Goal: Task Accomplishment & Management: Use online tool/utility

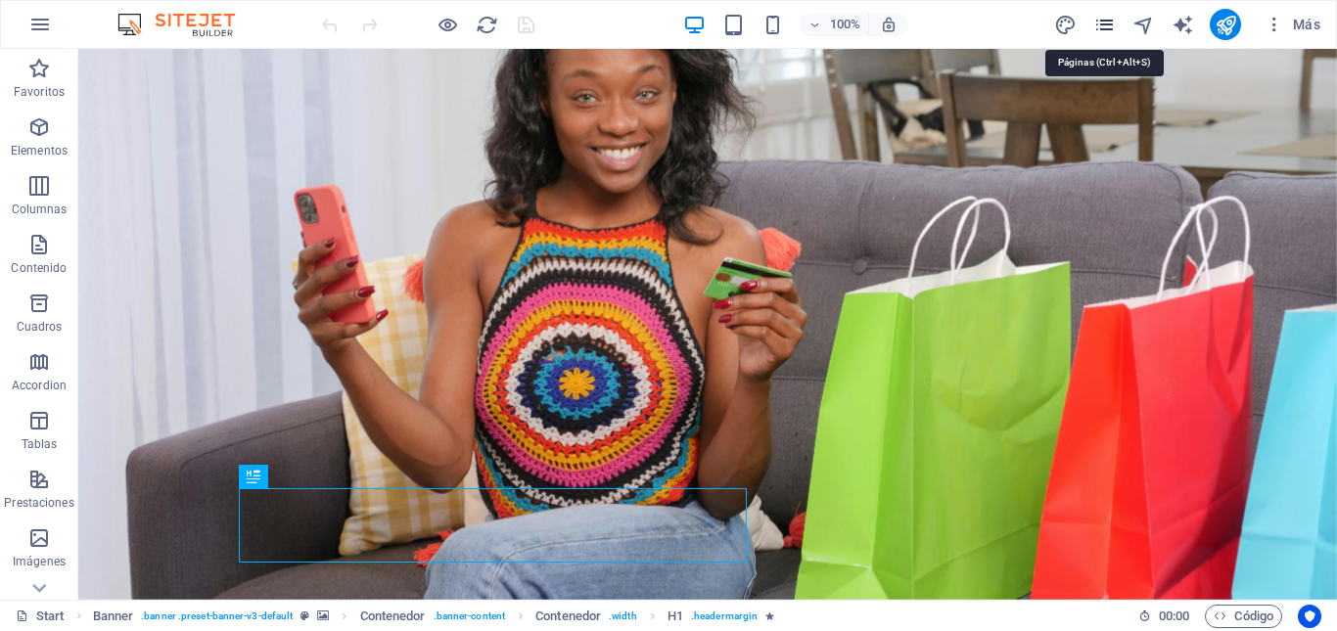
click at [1098, 20] on icon "pages" at bounding box center [1105, 25] width 23 height 23
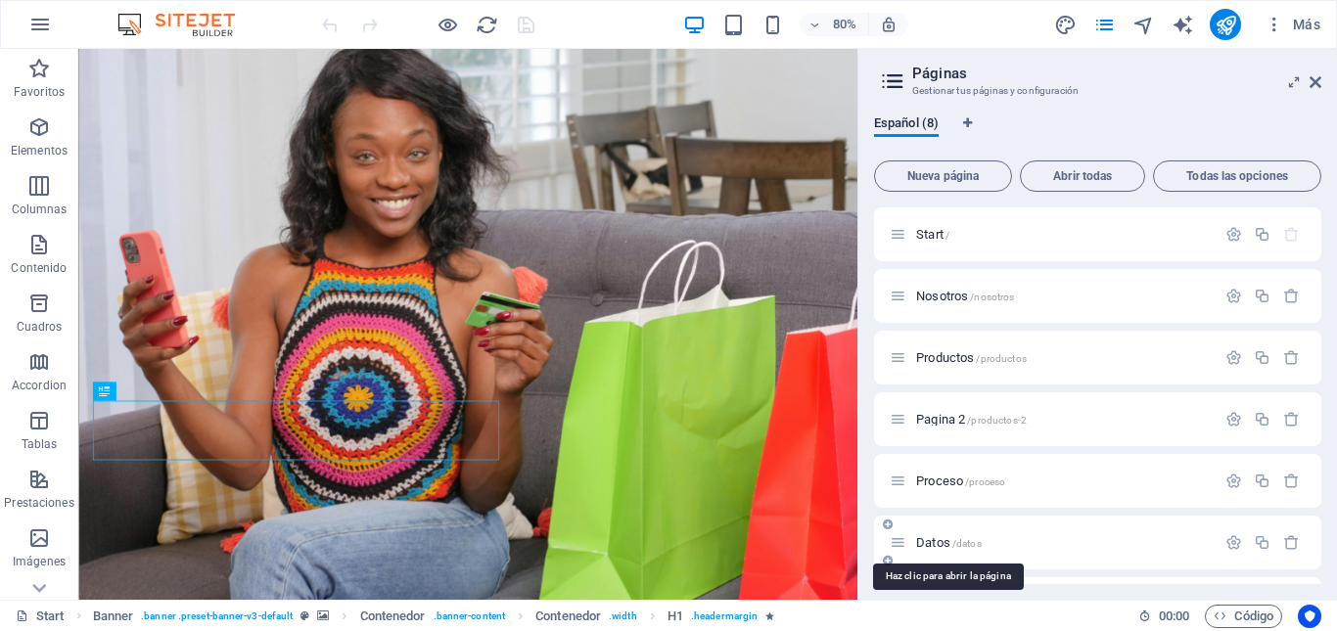
click at [939, 545] on span "Datos /datos" at bounding box center [949, 543] width 66 height 15
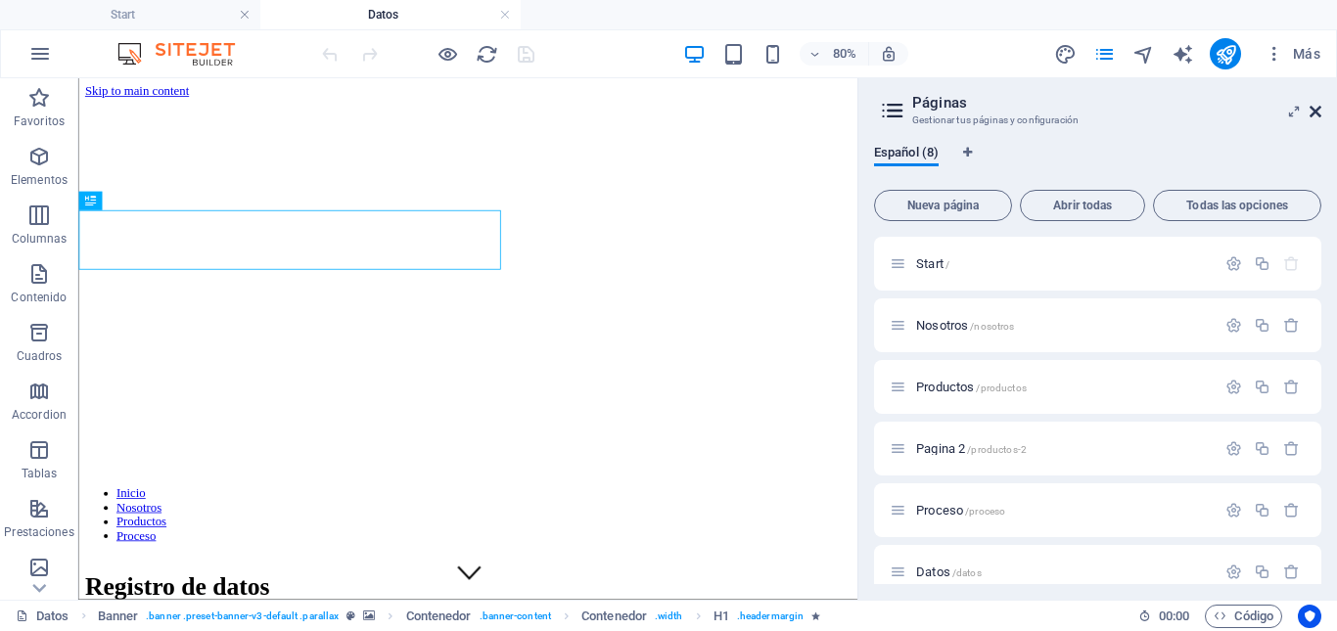
click at [1318, 115] on icon at bounding box center [1316, 112] width 12 height 16
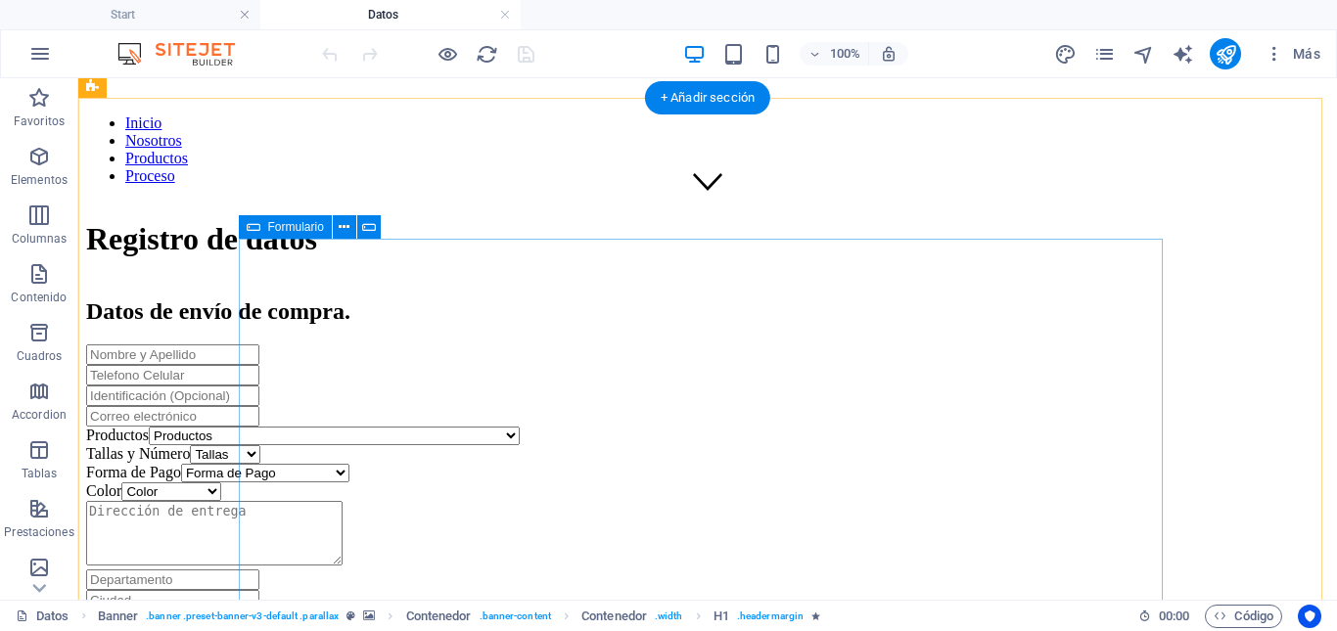
scroll to position [392, 0]
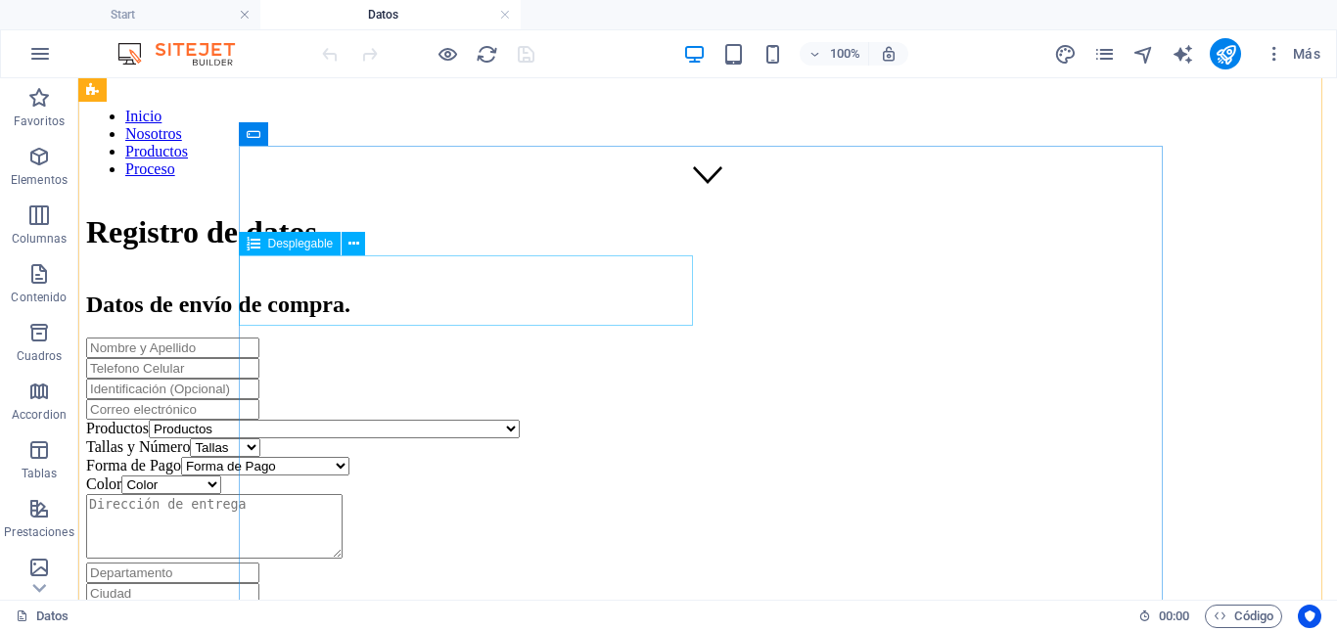
click at [468, 420] on div "Productos Productos Colgante [PERSON_NAME] Energética Café con té negro Café [P…" at bounding box center [707, 429] width 1243 height 19
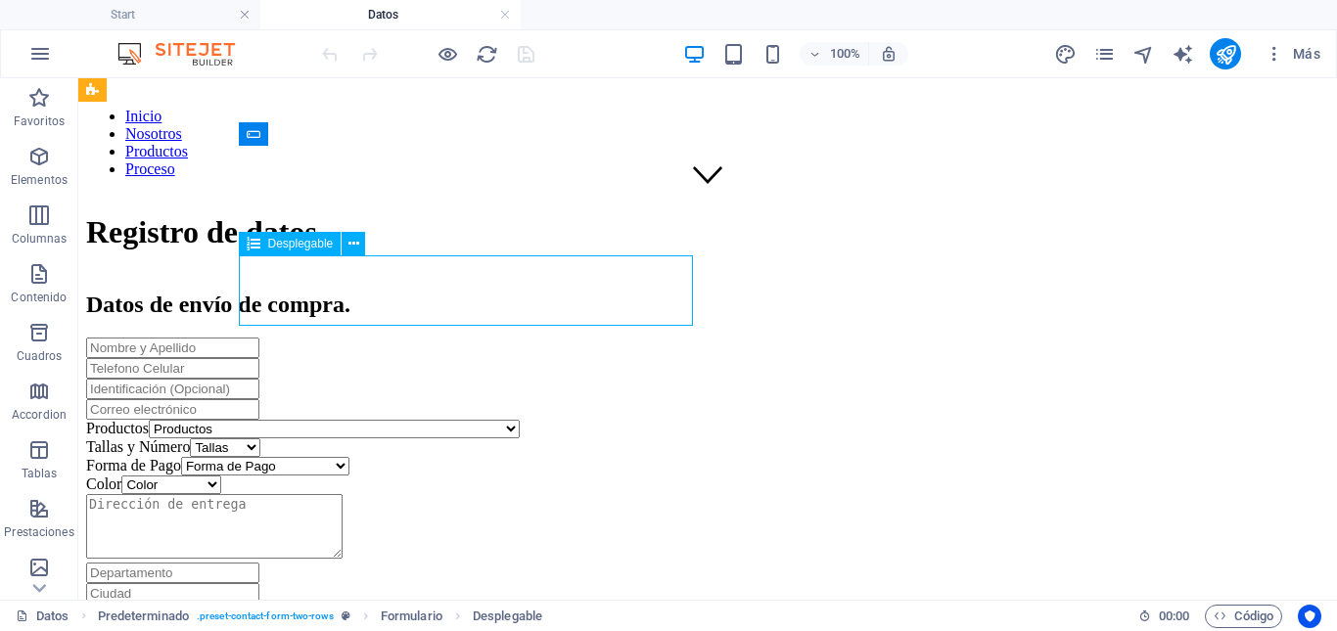
click at [468, 420] on div "Productos Productos Colgante [PERSON_NAME] Energética Café con té negro Café [P…" at bounding box center [707, 429] width 1243 height 19
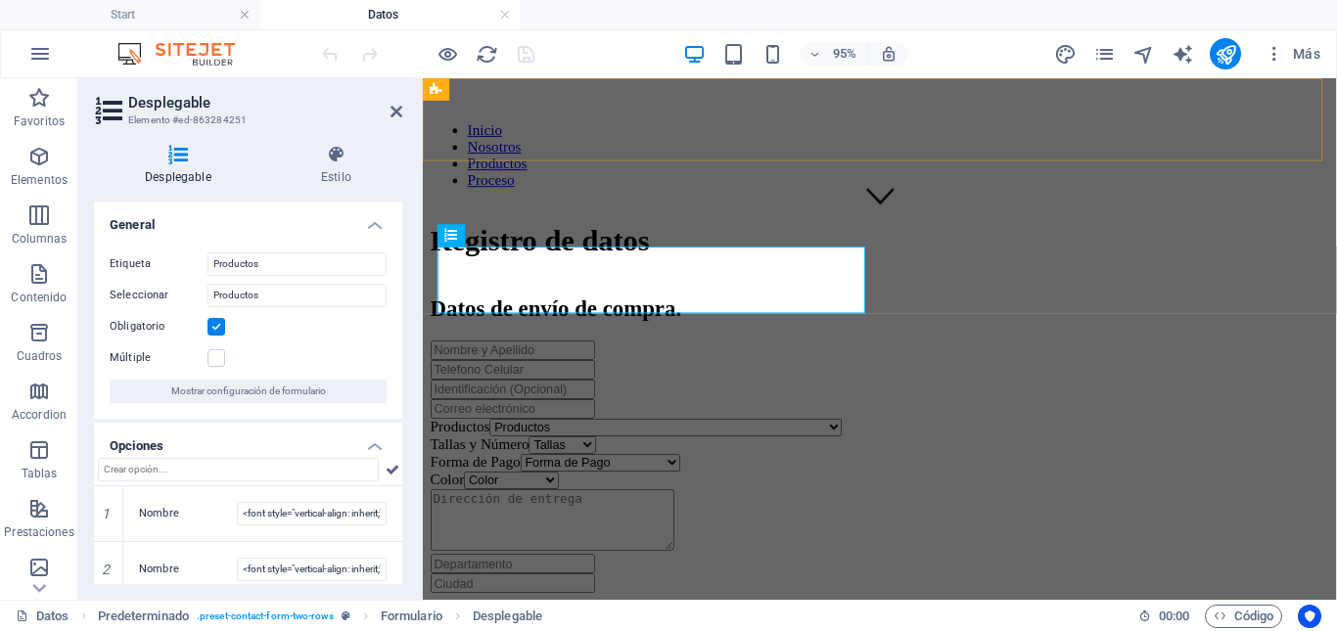
scroll to position [403, 0]
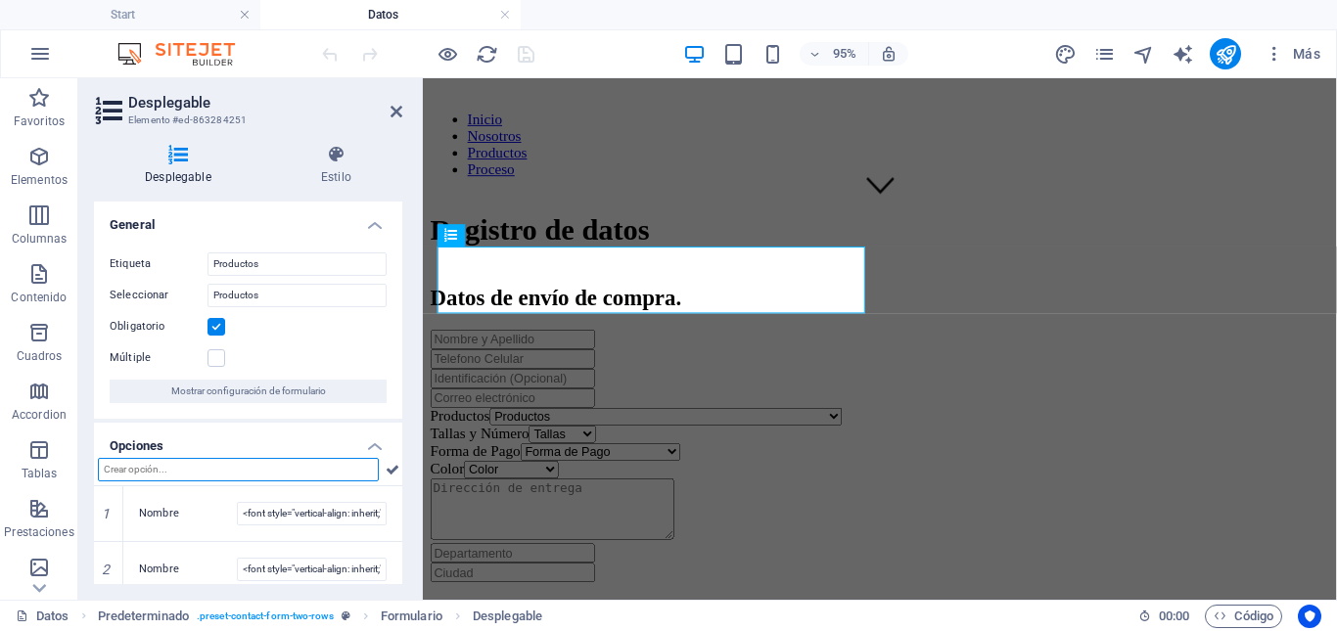
click at [289, 473] on input "text" at bounding box center [238, 469] width 281 height 23
paste input "1902467"
type input "1"
click at [177, 472] on input "text" at bounding box center [238, 469] width 281 height 23
paste input "Tenis On Cloud Negro [PERSON_NAME]"
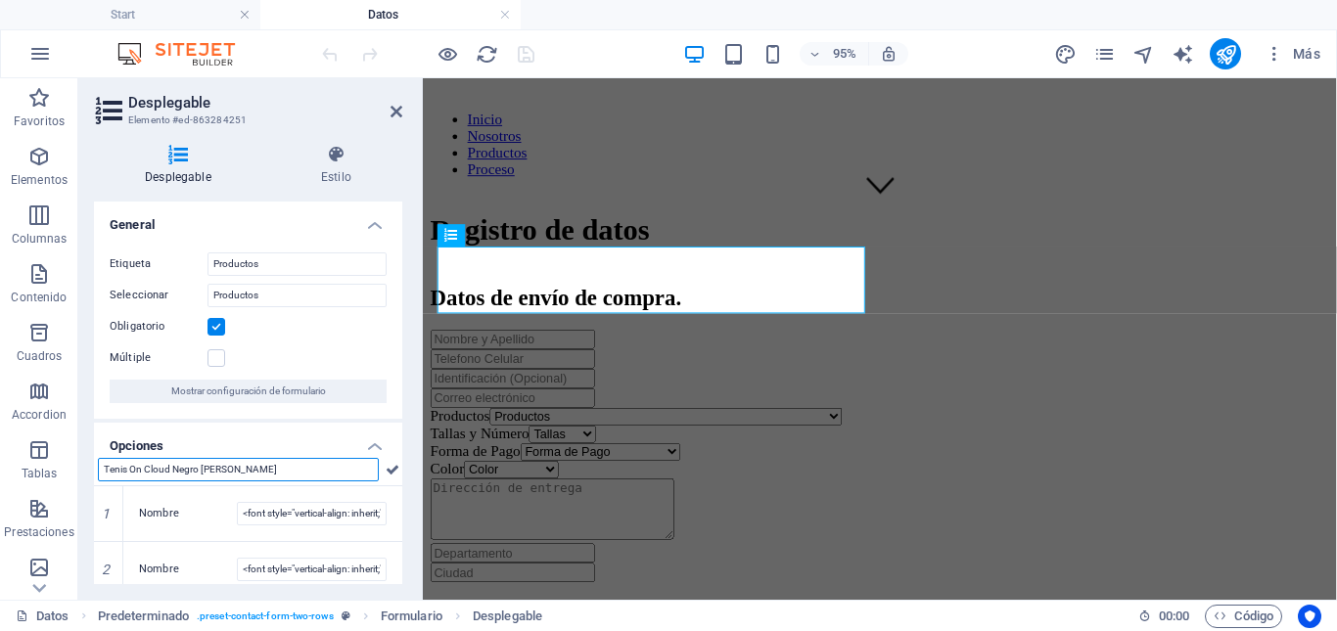
type input "Tenis On Cloud Negro [PERSON_NAME]"
click at [323, 466] on input "text" at bounding box center [238, 469] width 281 height 23
paste input "Tenis On Cloud Negro Blanco Dama"
type input "Tenis On Cloud Negro Blanco Dama"
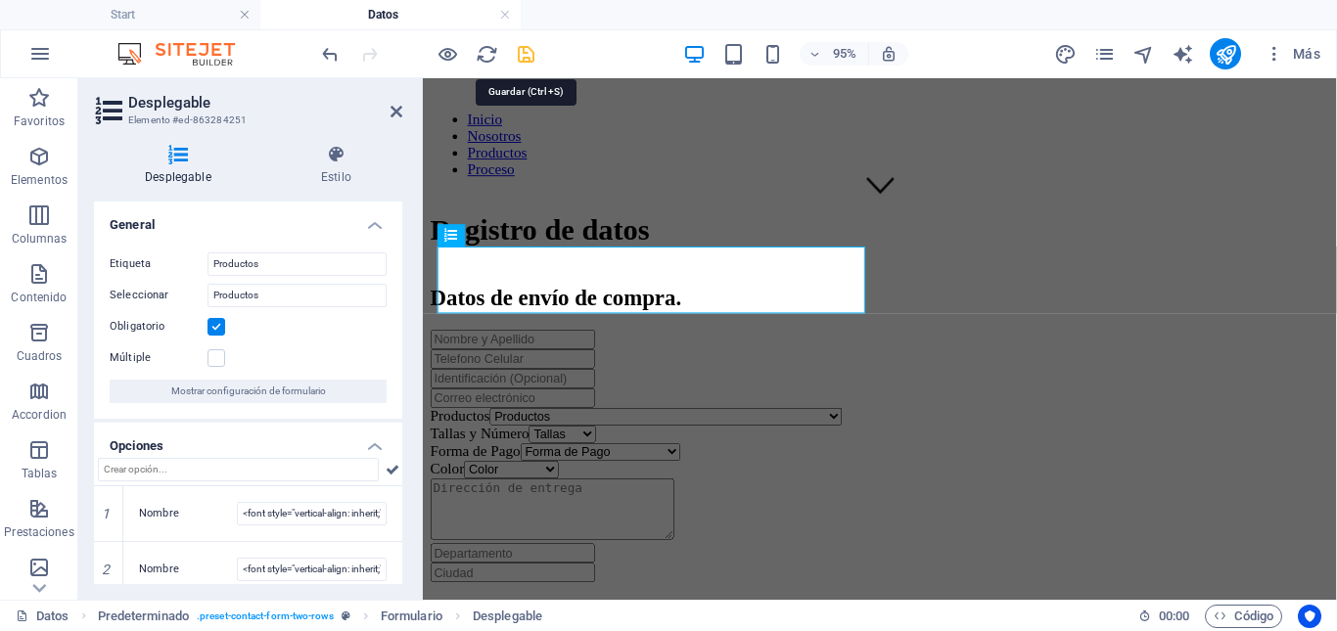
click at [523, 56] on icon "save" at bounding box center [526, 54] width 23 height 23
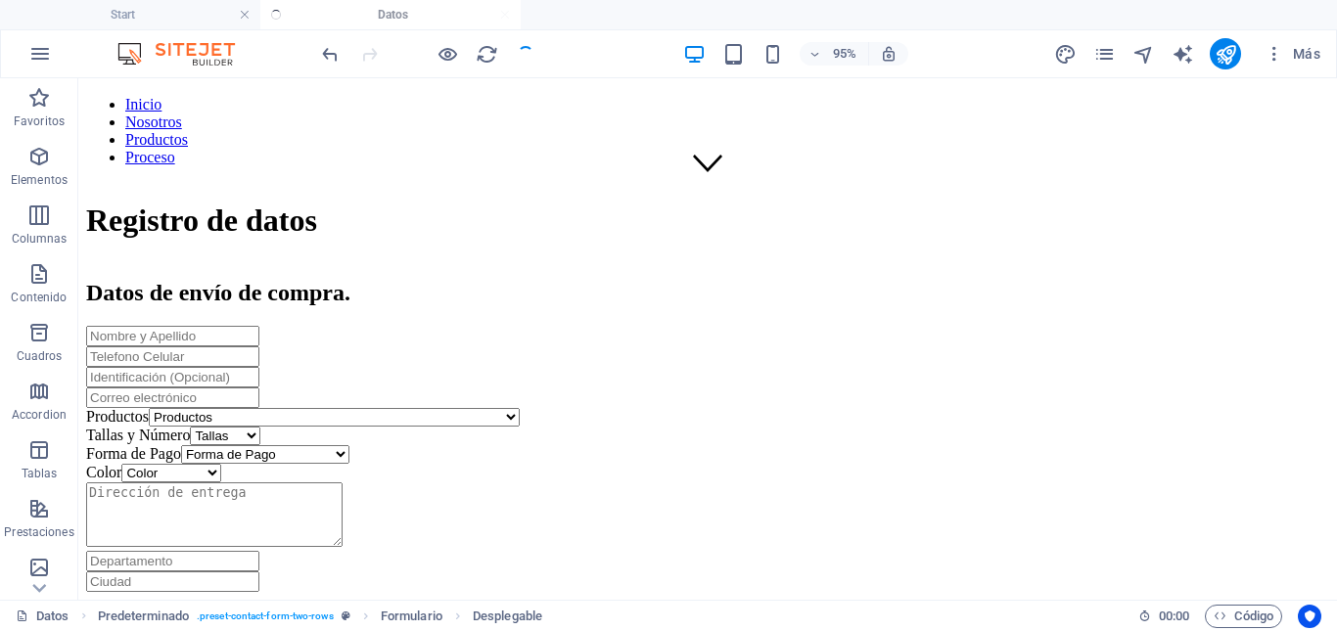
scroll to position [392, 0]
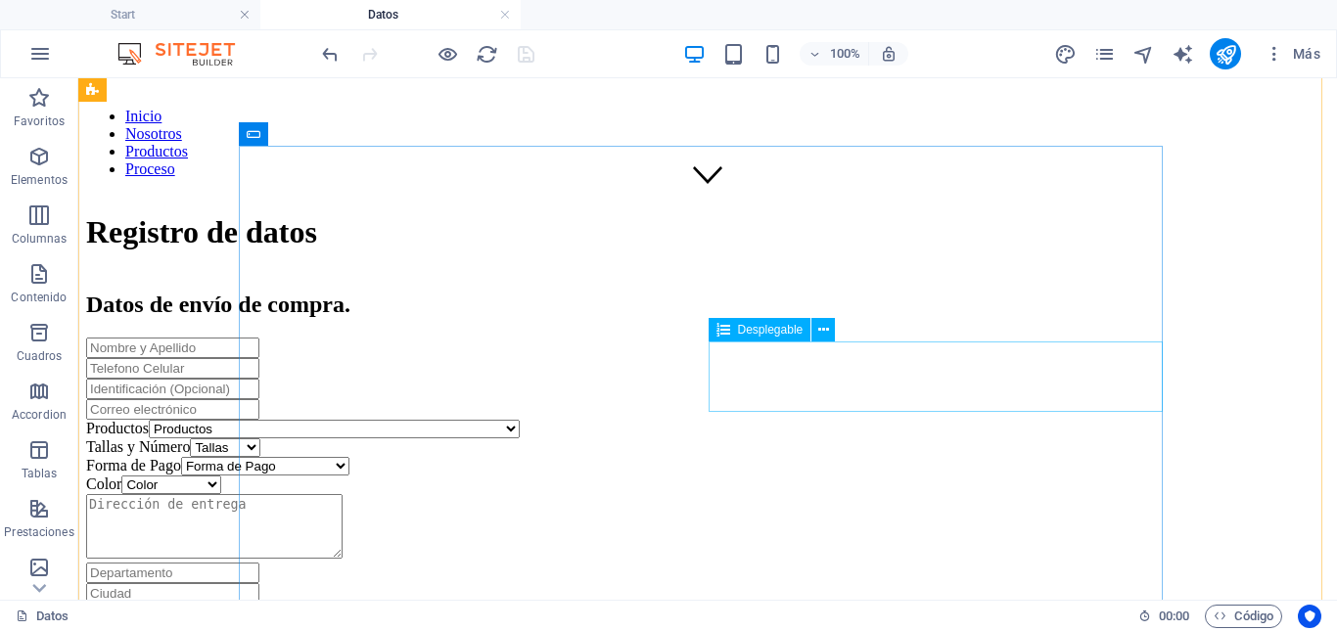
click at [898, 476] on div "Color Color Ninguno Blanco Negro Miel Negro/blanco Negro/gris Blanco/rojo Negro…" at bounding box center [707, 485] width 1243 height 19
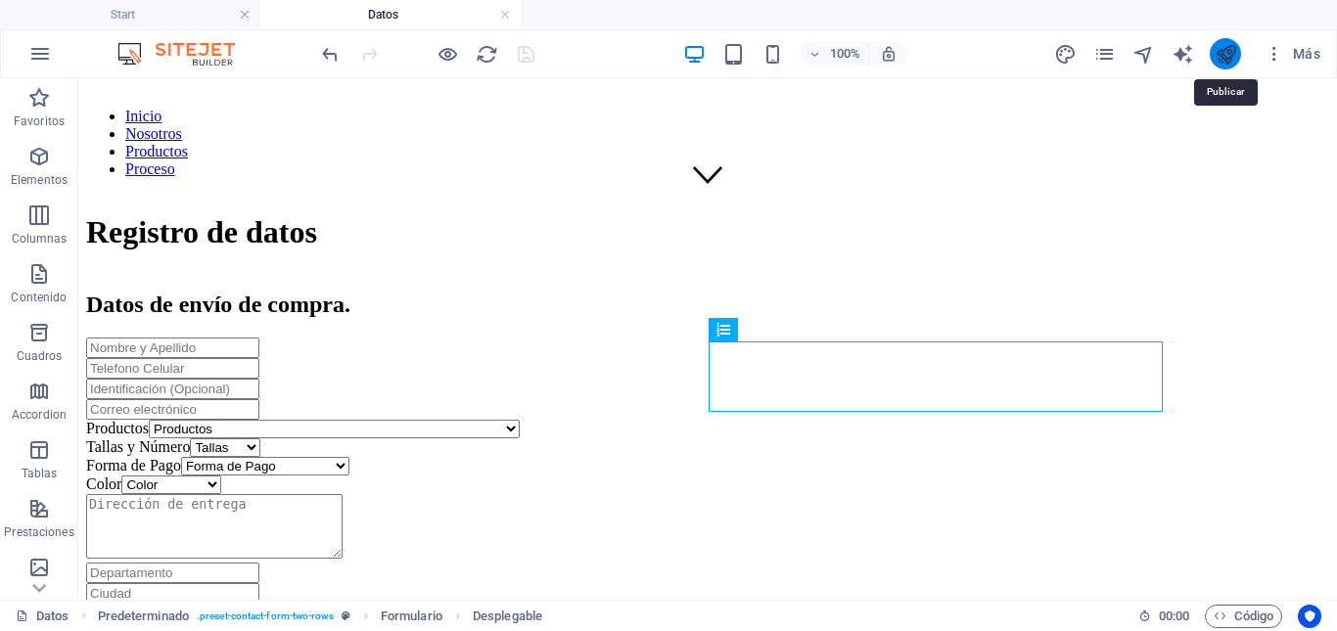
click at [1220, 48] on icon "publish" at bounding box center [1226, 54] width 23 height 23
